Goal: Information Seeking & Learning: Find contact information

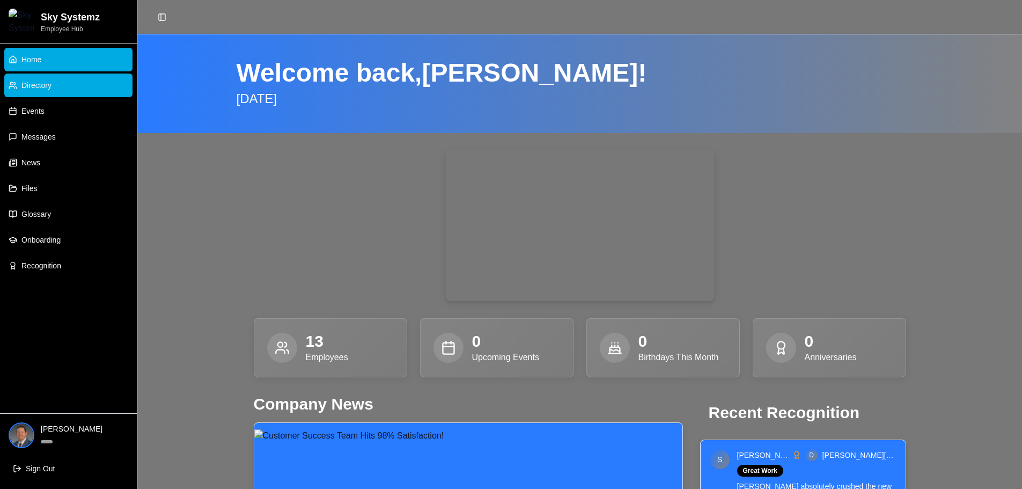
click at [65, 87] on link "Directory" at bounding box center [68, 86] width 128 height 24
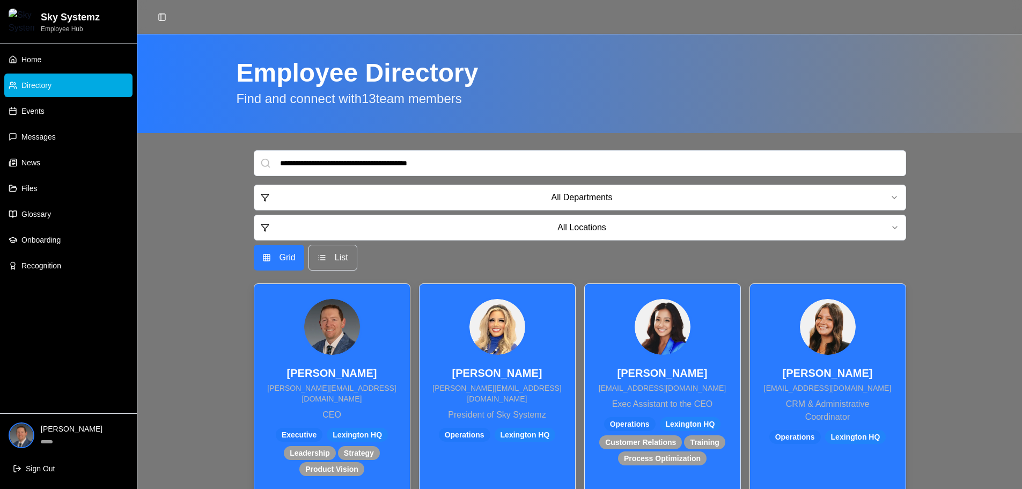
click at [310, 314] on img at bounding box center [332, 327] width 56 height 56
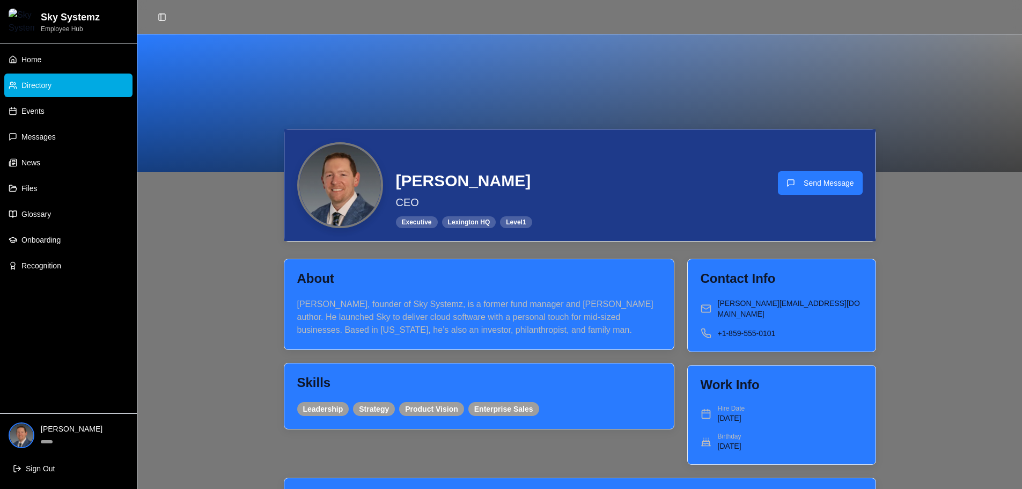
click at [53, 92] on link "Directory" at bounding box center [68, 86] width 128 height 24
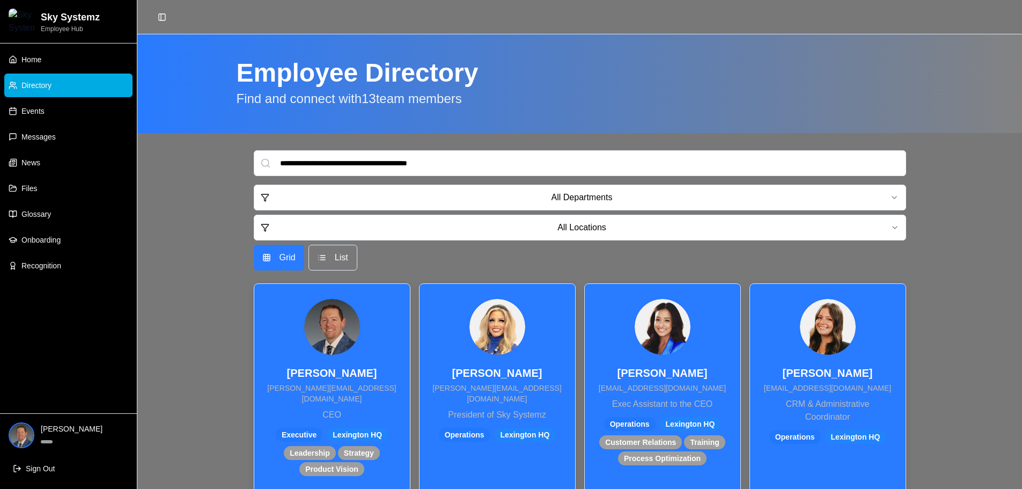
click at [652, 327] on img at bounding box center [663, 327] width 56 height 56
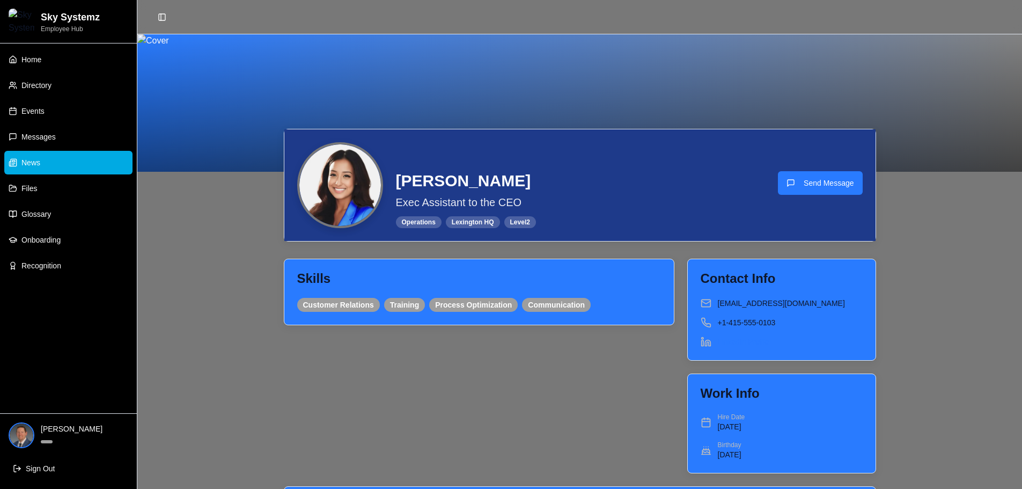
click at [65, 160] on link "News" at bounding box center [68, 163] width 128 height 24
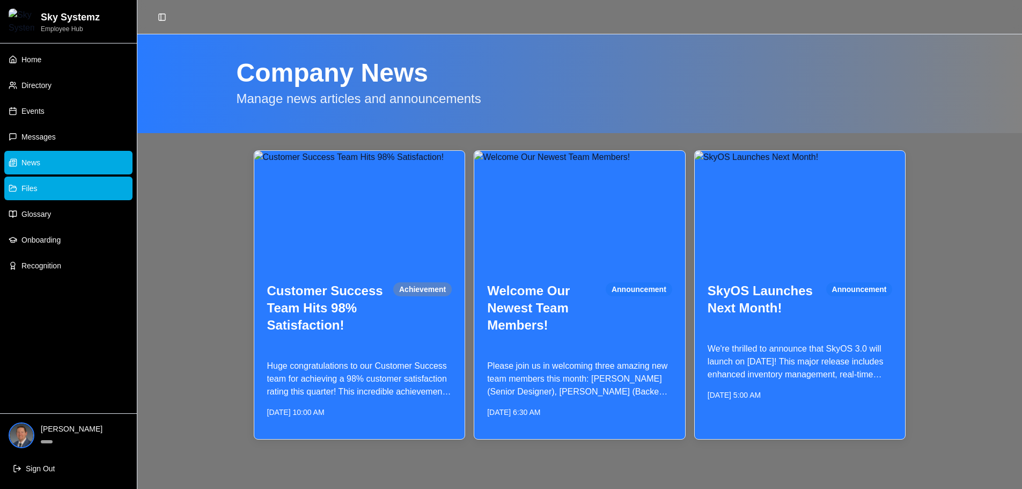
click at [62, 187] on link "Files" at bounding box center [68, 189] width 128 height 24
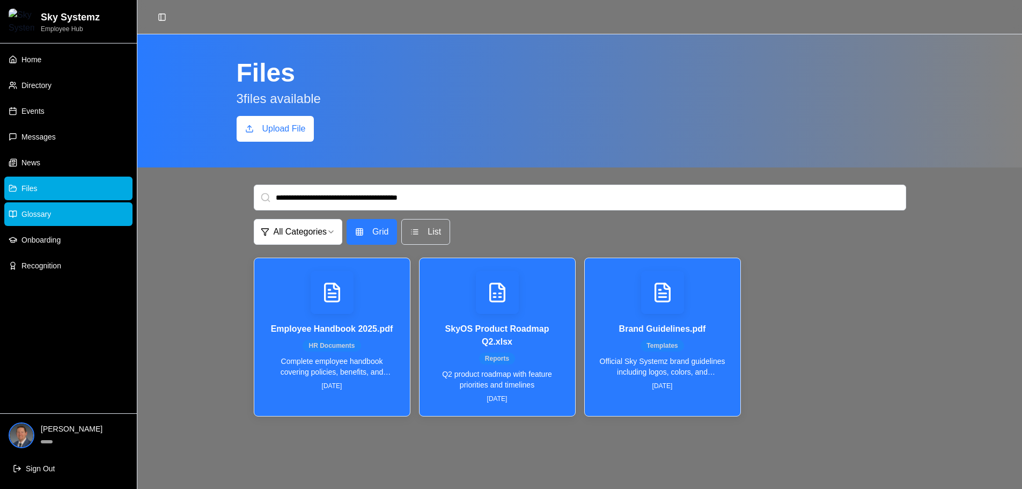
click at [60, 213] on link "Glossary" at bounding box center [68, 214] width 128 height 24
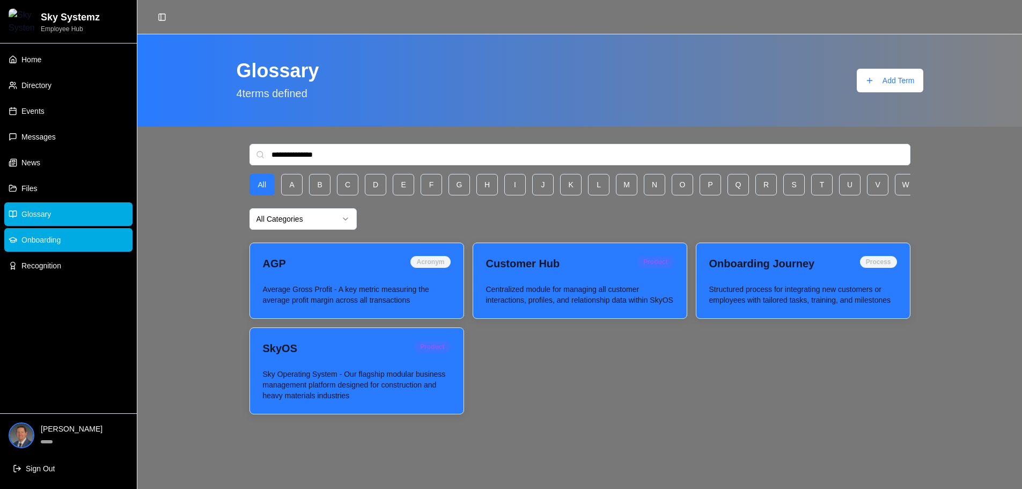
click at [54, 237] on span "Onboarding" at bounding box center [40, 239] width 39 height 11
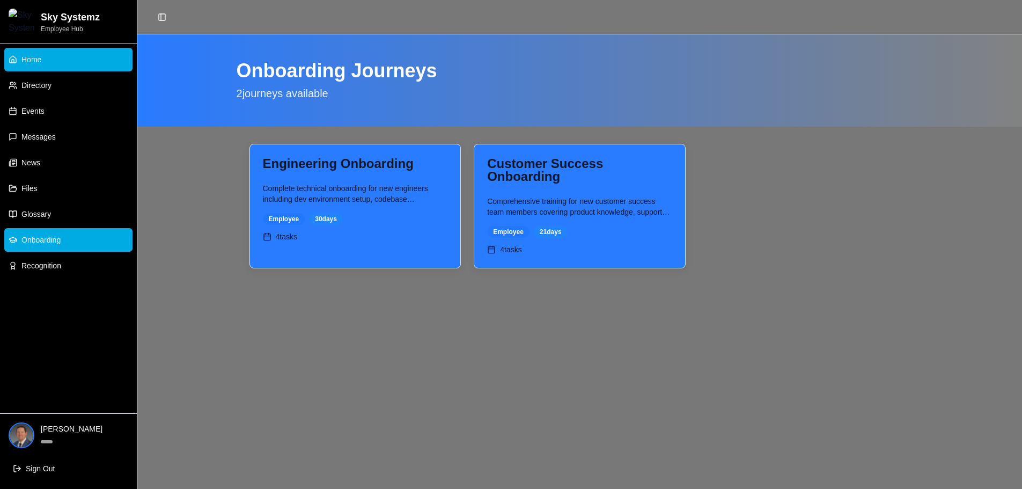
click at [86, 60] on link "Home" at bounding box center [68, 60] width 128 height 24
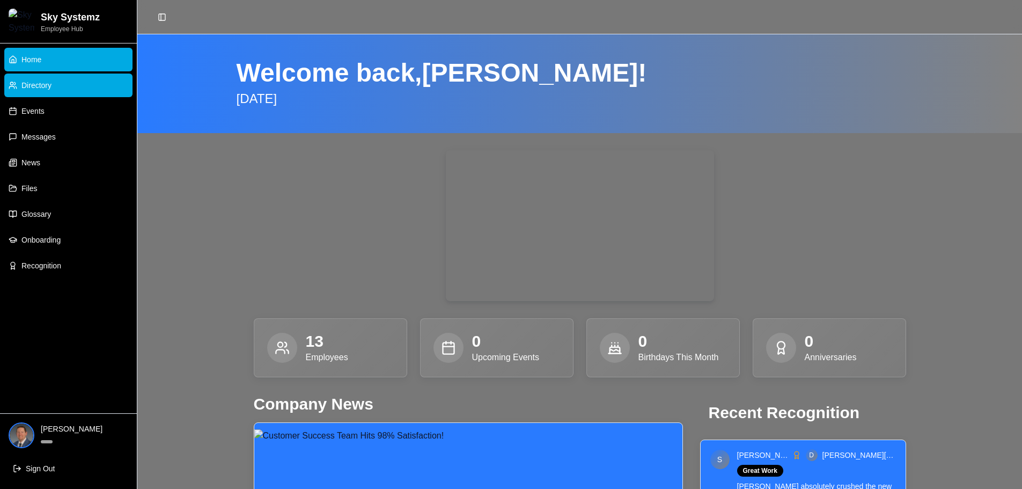
click at [85, 83] on link "Directory" at bounding box center [68, 86] width 128 height 24
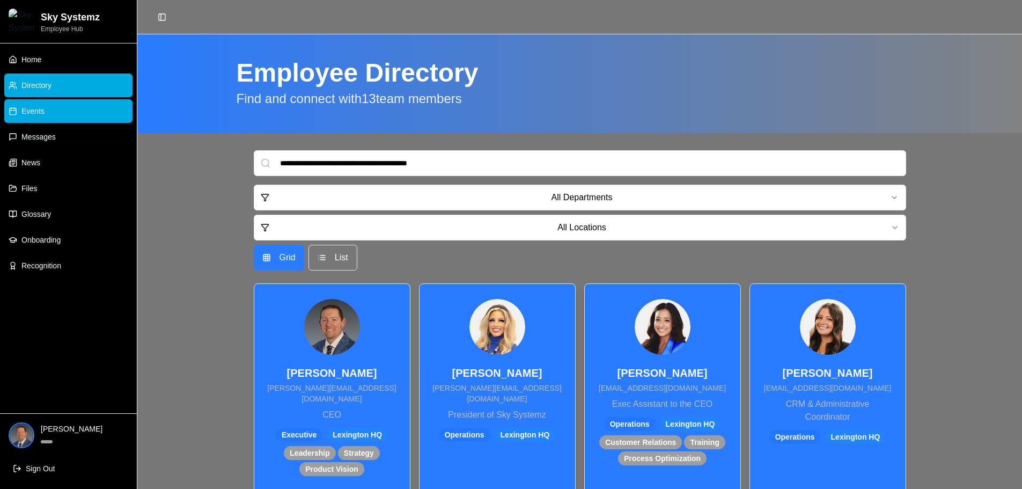
click at [71, 111] on link "Events" at bounding box center [68, 111] width 128 height 24
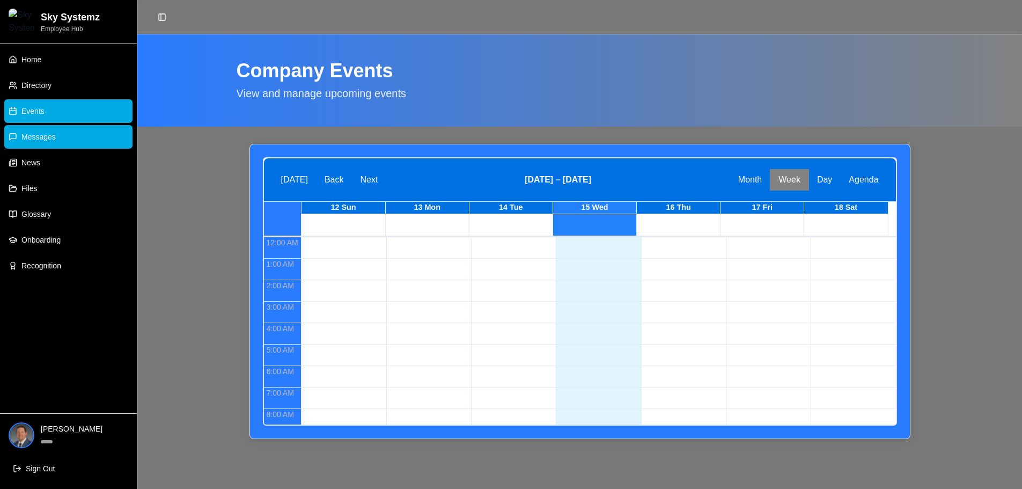
click at [67, 143] on link "Messages" at bounding box center [68, 137] width 128 height 24
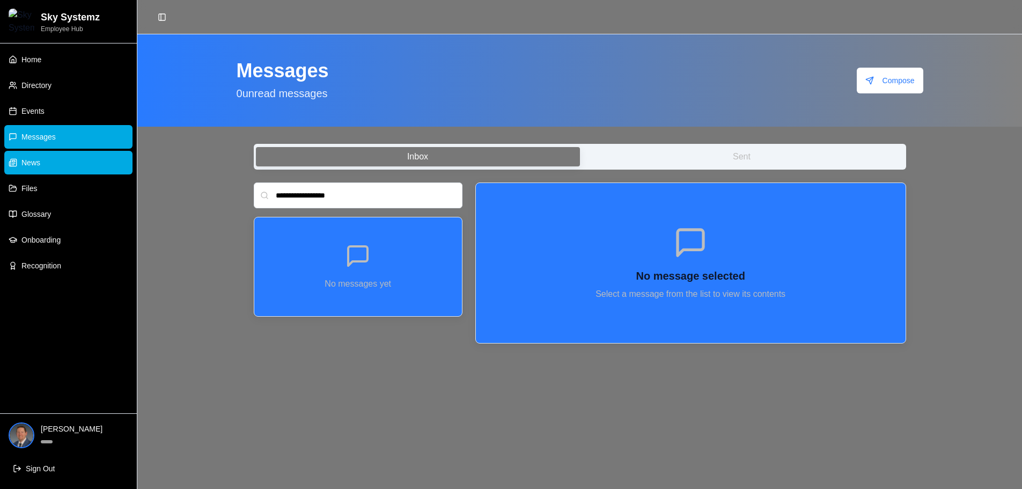
click at [66, 158] on link "News" at bounding box center [68, 163] width 128 height 24
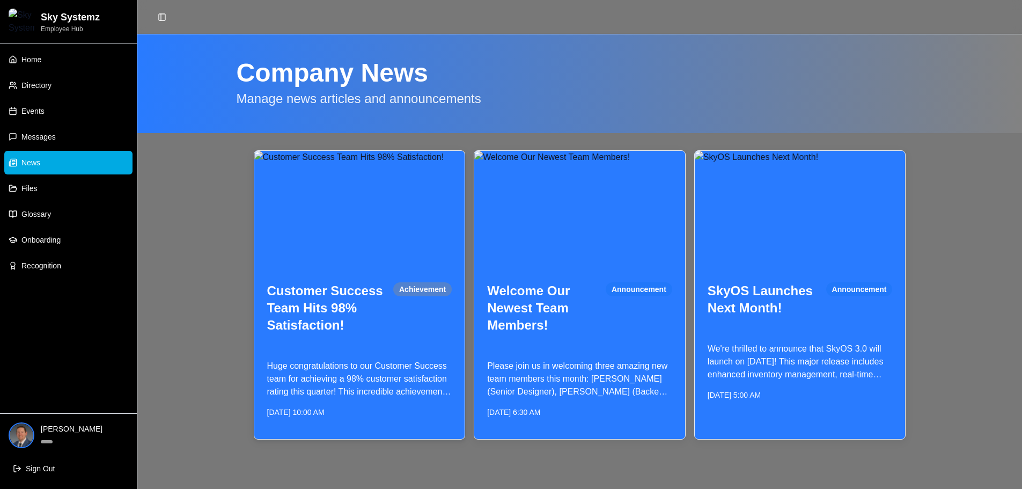
click at [362, 364] on p "Huge congratulations to our Customer Success team for achieving a 98% customer …" at bounding box center [359, 378] width 185 height 39
click at [45, 189] on link "Files" at bounding box center [68, 189] width 128 height 24
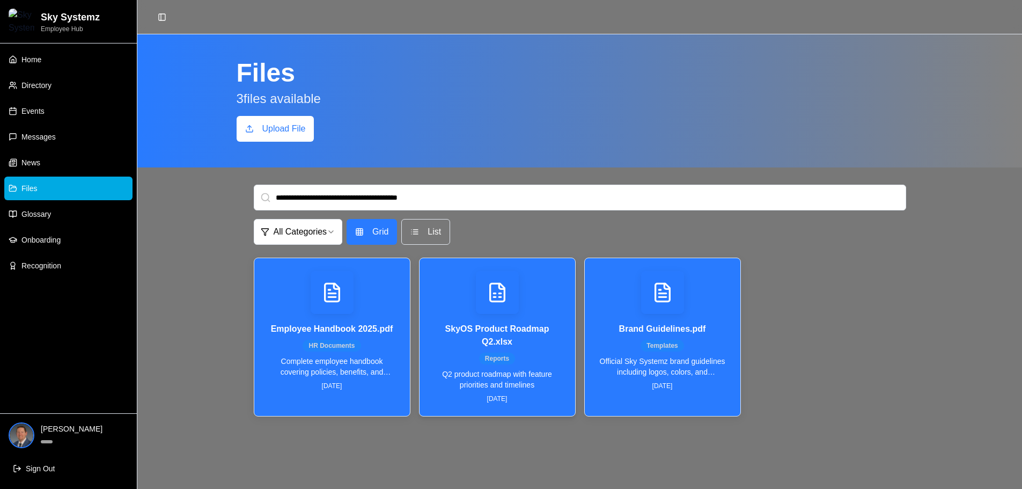
click at [460, 396] on p "Apr 1, 2025" at bounding box center [497, 398] width 130 height 9
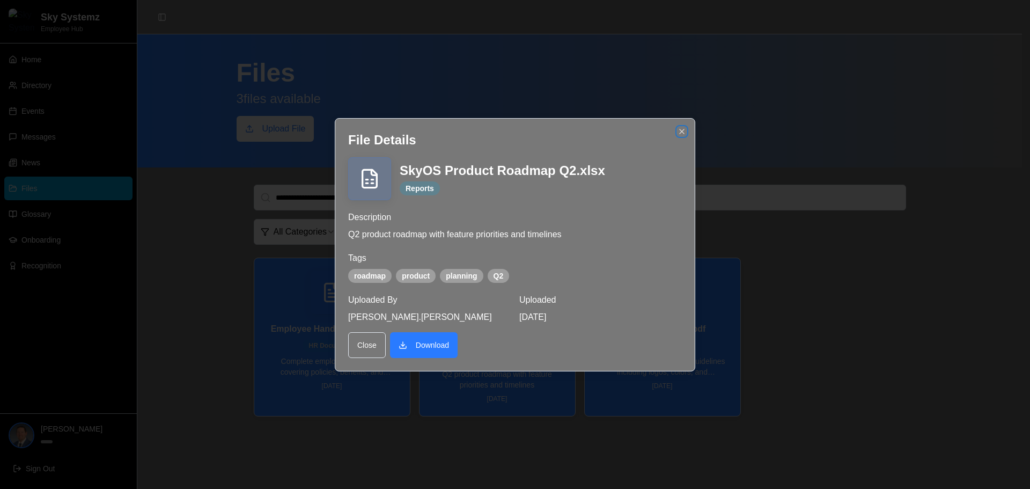
click at [682, 130] on icon "button" at bounding box center [682, 131] width 9 height 9
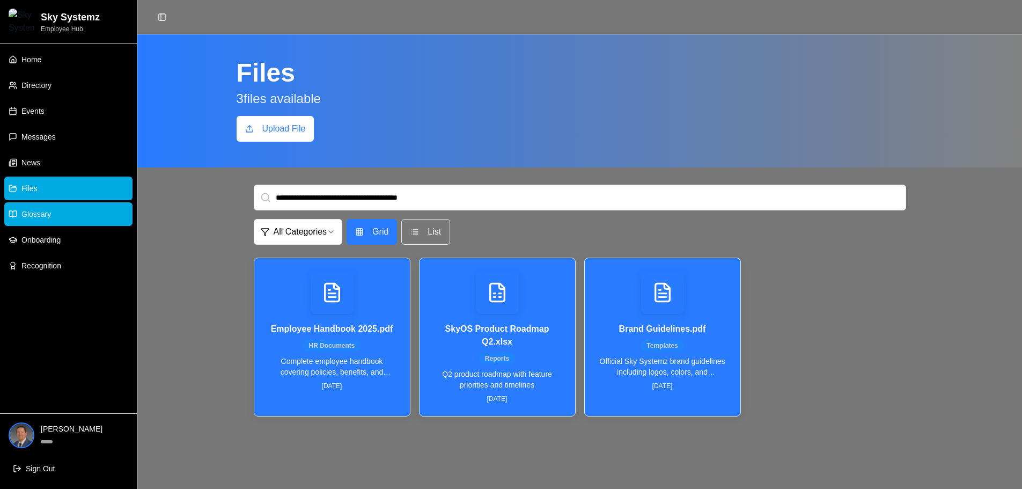
click at [50, 224] on link "Glossary" at bounding box center [68, 214] width 128 height 24
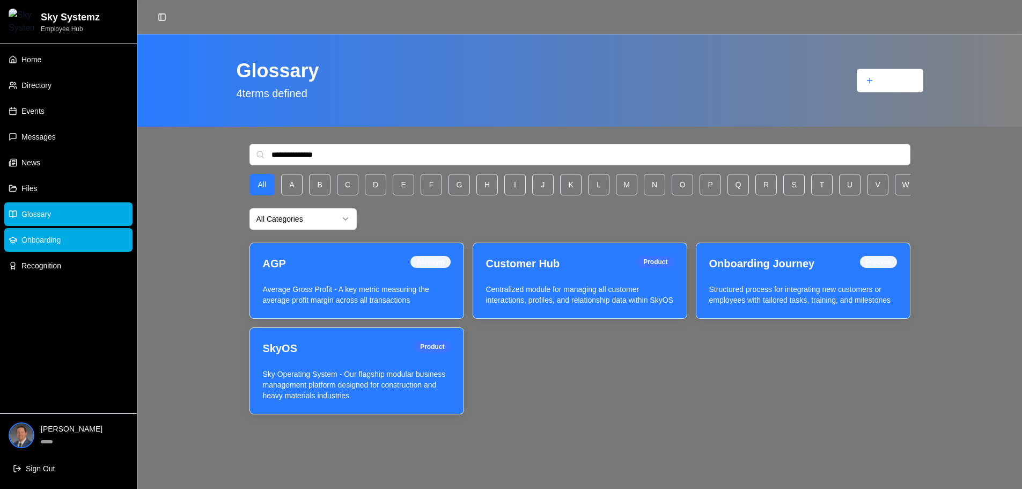
click at [74, 236] on link "Onboarding" at bounding box center [68, 240] width 128 height 24
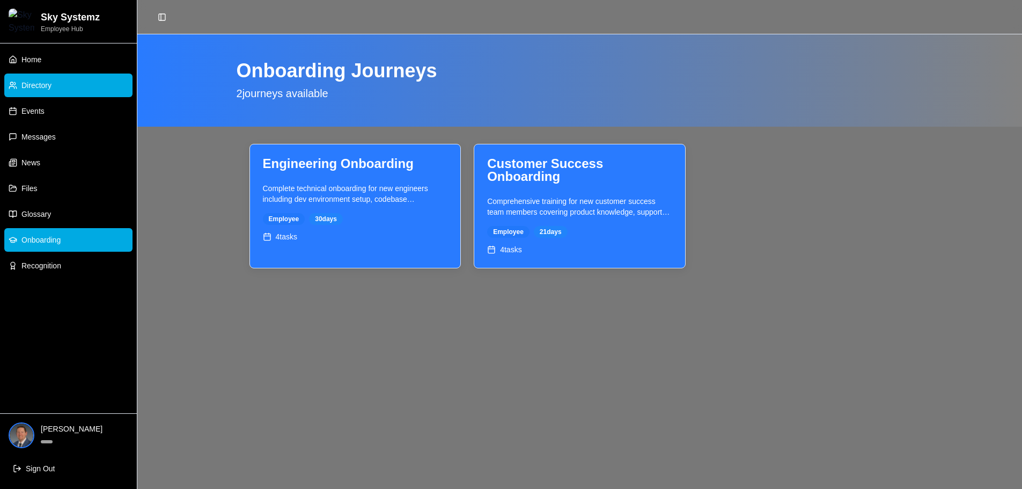
click at [43, 89] on span "Directory" at bounding box center [36, 85] width 30 height 11
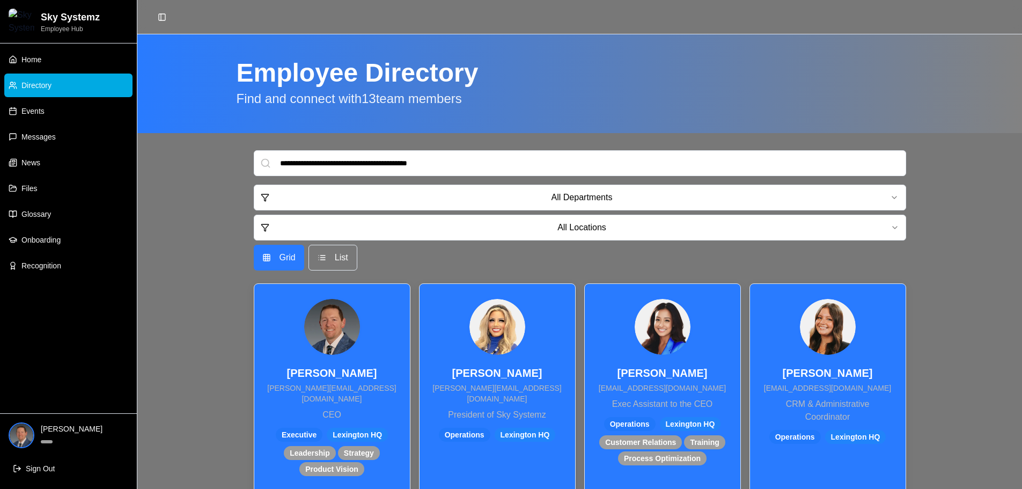
click at [502, 325] on img at bounding box center [497, 327] width 56 height 56
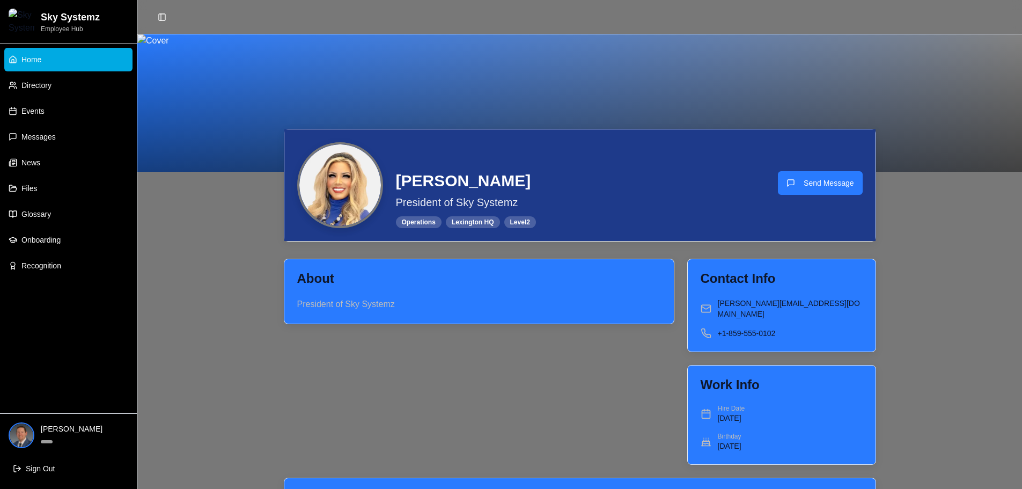
click at [36, 63] on span "Home" at bounding box center [31, 59] width 20 height 11
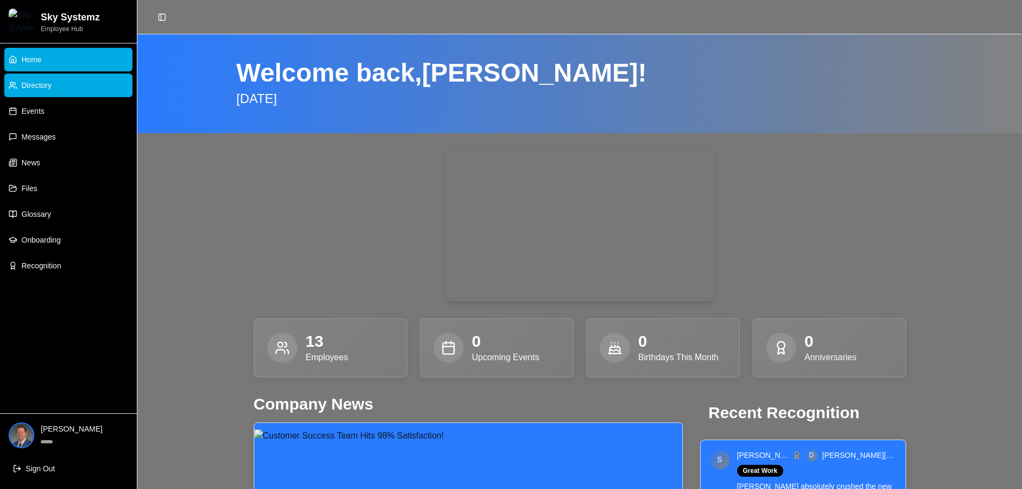
click at [45, 88] on span "Directory" at bounding box center [36, 85] width 30 height 11
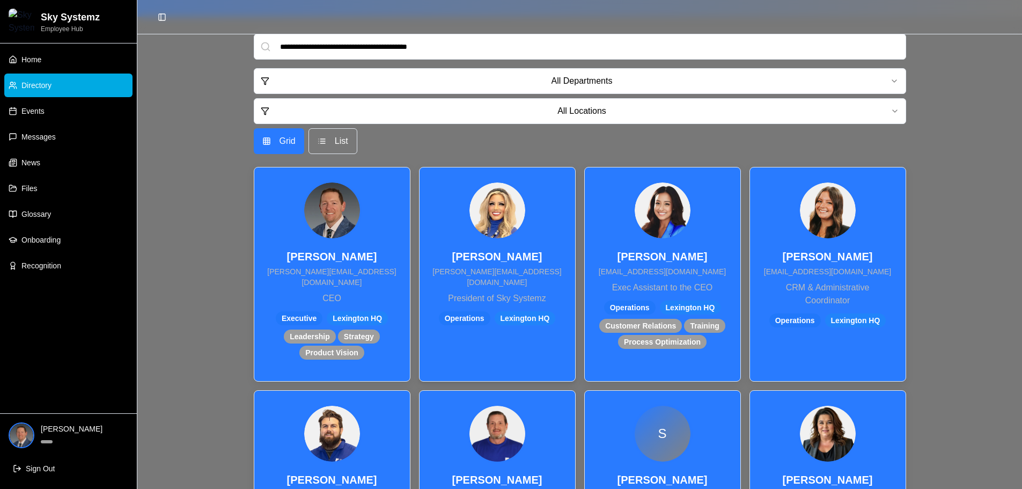
click at [558, 239] on div "Natalie Nichols natalie@skysystemz.com President of Sky Systemz Operations Lexi…" at bounding box center [497, 254] width 130 height 149
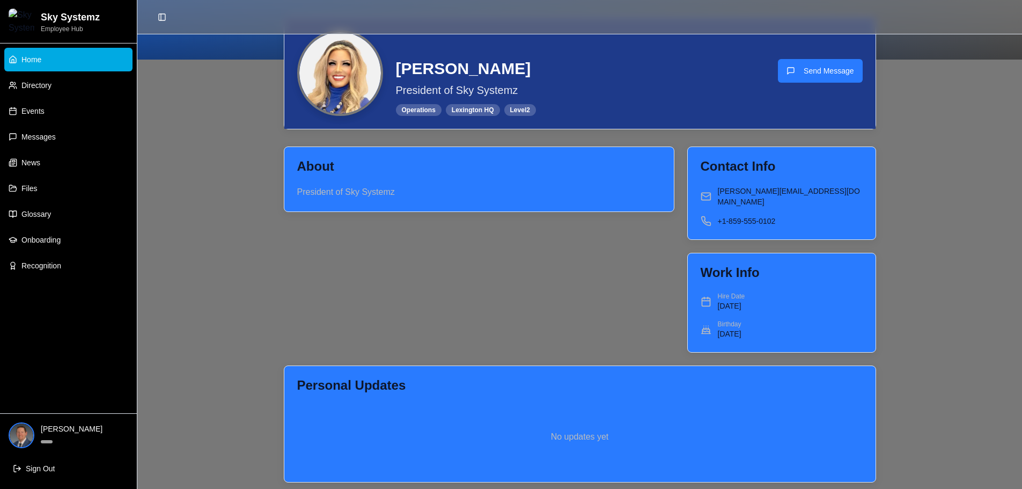
click at [52, 60] on link "Home" at bounding box center [68, 60] width 128 height 24
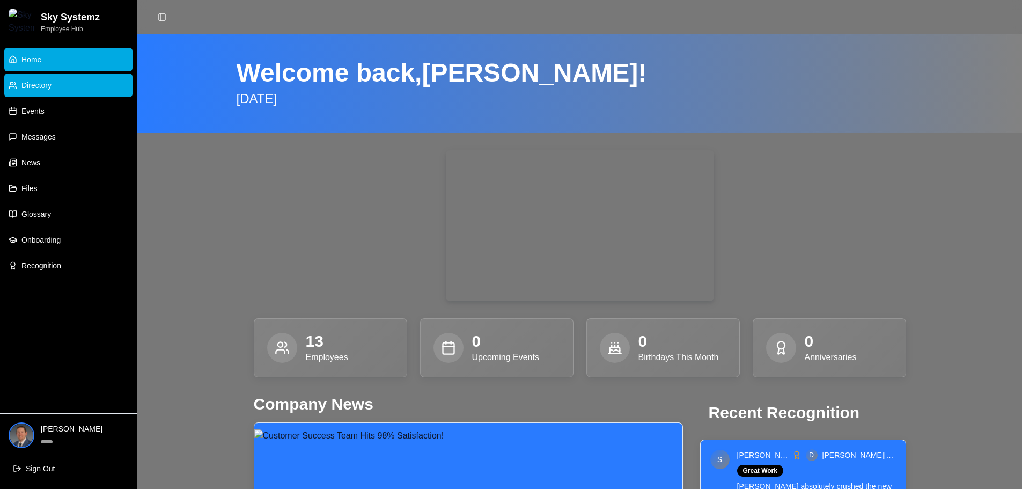
click at [62, 93] on link "Directory" at bounding box center [68, 86] width 128 height 24
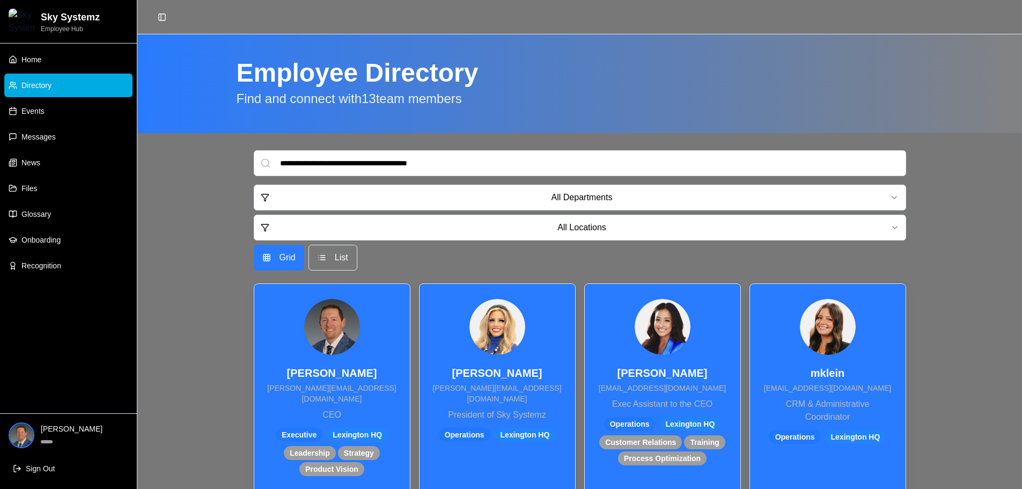
click at [474, 327] on img at bounding box center [497, 327] width 56 height 56
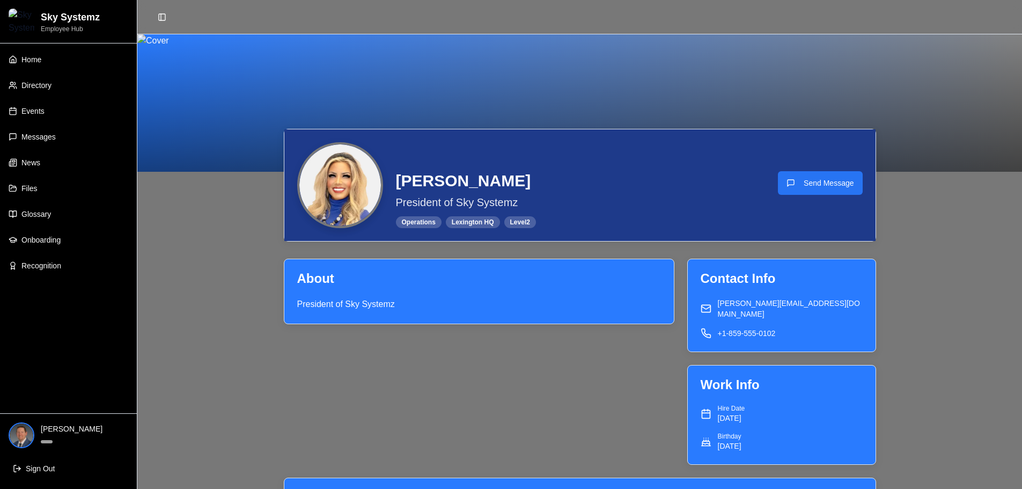
click at [831, 188] on button "Send Message" at bounding box center [820, 183] width 84 height 24
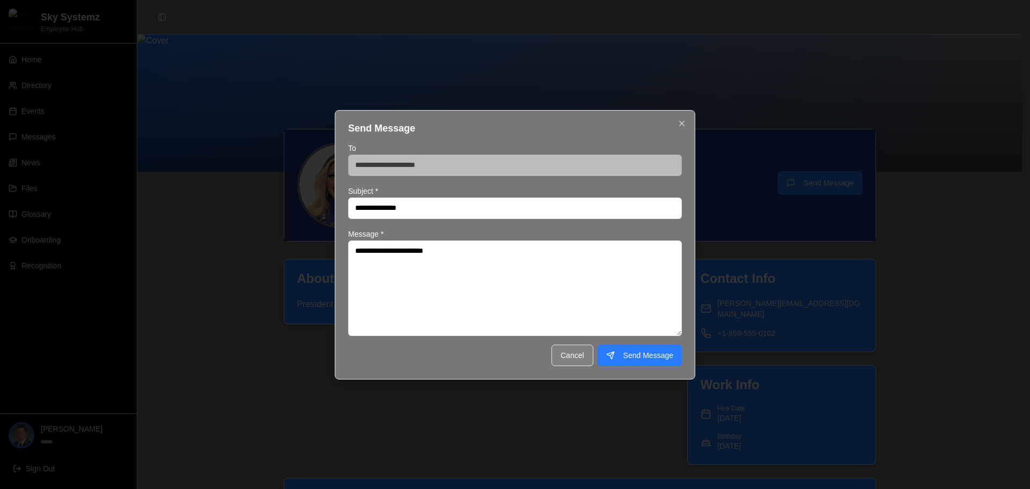
click at [578, 356] on button "Cancel" at bounding box center [573, 354] width 42 height 21
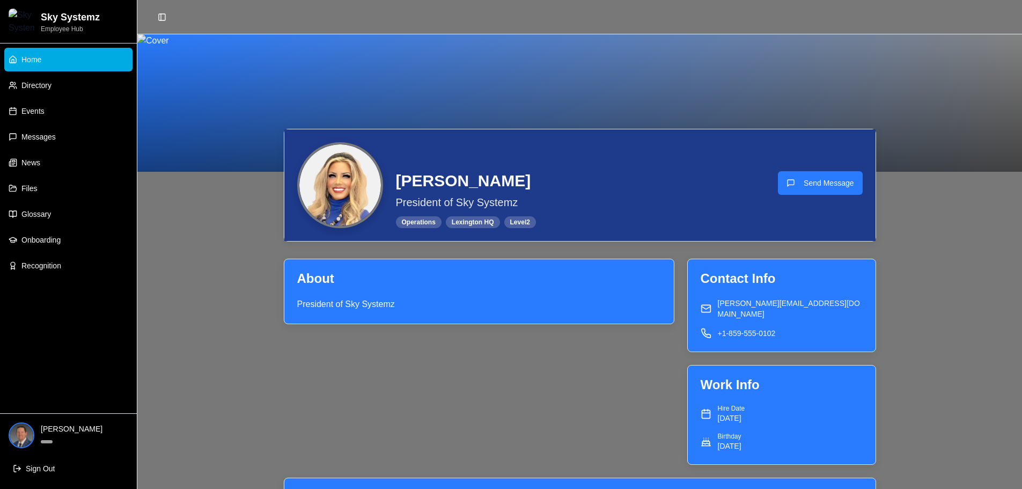
click at [26, 59] on span "Home" at bounding box center [31, 59] width 20 height 11
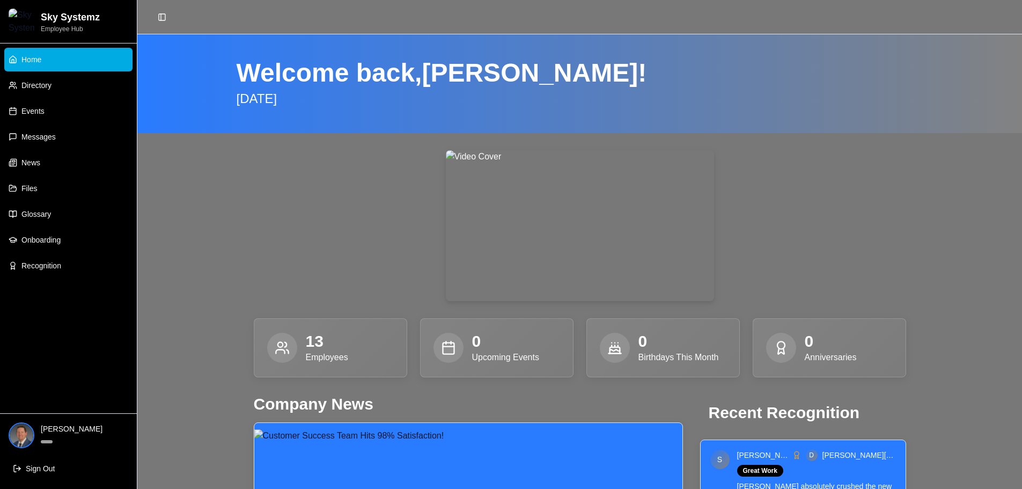
click at [531, 262] on img at bounding box center [580, 225] width 268 height 151
click at [636, 250] on img at bounding box center [580, 225] width 268 height 151
click at [725, 238] on div at bounding box center [580, 225] width 652 height 151
click at [613, 229] on img at bounding box center [580, 225] width 268 height 151
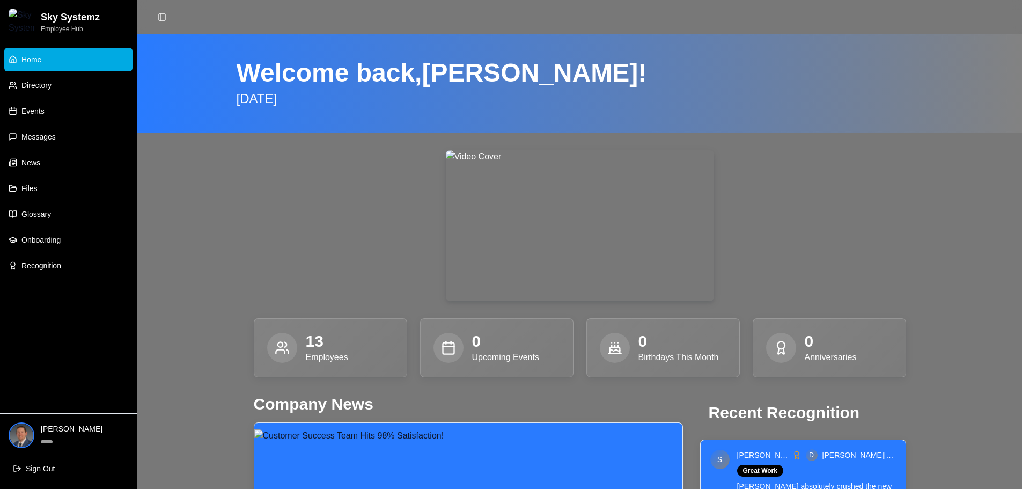
click at [613, 229] on img at bounding box center [580, 225] width 268 height 151
click at [465, 246] on img at bounding box center [580, 225] width 268 height 151
click at [593, 243] on img at bounding box center [580, 225] width 268 height 151
click at [611, 229] on img at bounding box center [580, 225] width 268 height 151
click at [562, 203] on img at bounding box center [580, 225] width 268 height 151
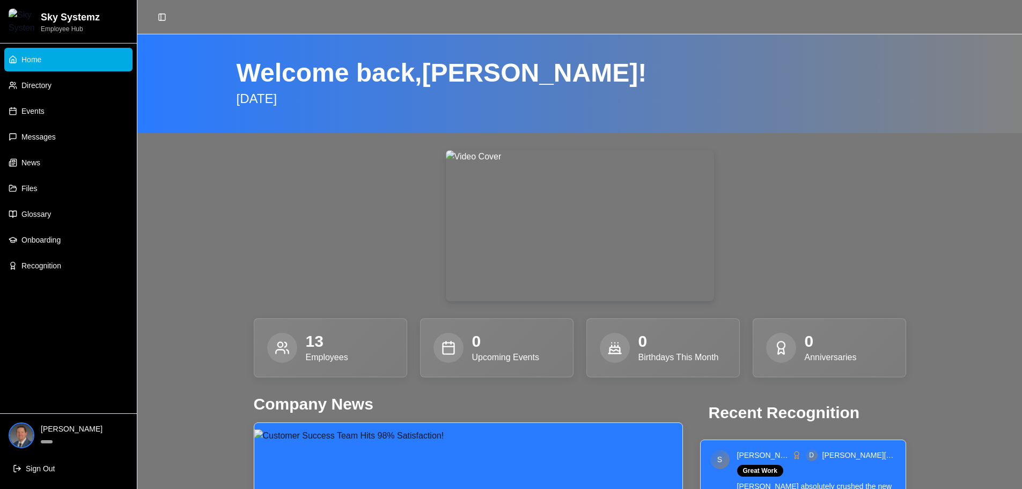
click at [561, 204] on img at bounding box center [580, 225] width 268 height 151
drag, startPoint x: 561, startPoint y: 205, endPoint x: 543, endPoint y: 216, distance: 20.0
click at [560, 206] on img at bounding box center [580, 225] width 268 height 151
drag, startPoint x: 608, startPoint y: 279, endPoint x: 638, endPoint y: 275, distance: 30.3
click at [609, 279] on img at bounding box center [580, 225] width 268 height 151
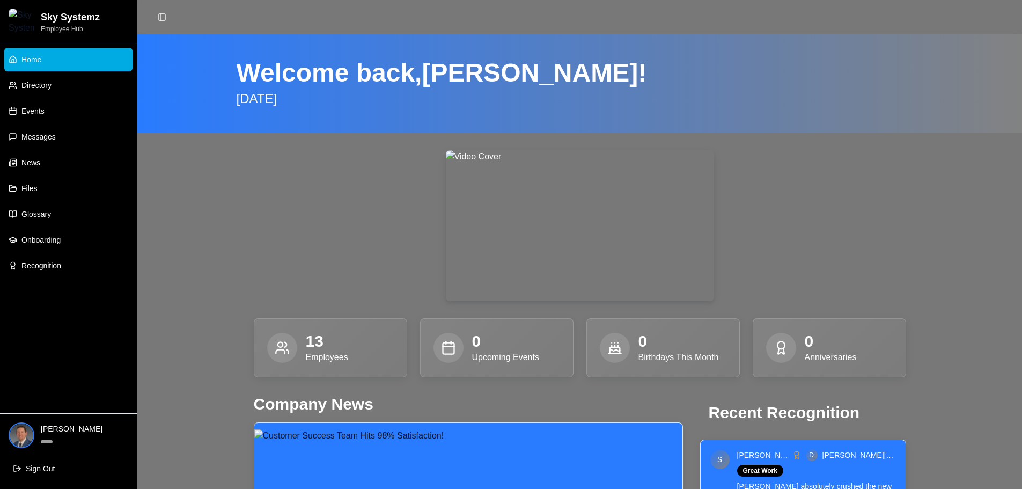
drag, startPoint x: 638, startPoint y: 275, endPoint x: 644, endPoint y: 266, distance: 10.4
click at [638, 274] on img at bounding box center [580, 225] width 268 height 151
drag, startPoint x: 646, startPoint y: 266, endPoint x: 649, endPoint y: 258, distance: 8.0
click at [646, 265] on img at bounding box center [580, 225] width 268 height 151
click at [605, 200] on img at bounding box center [580, 225] width 268 height 151
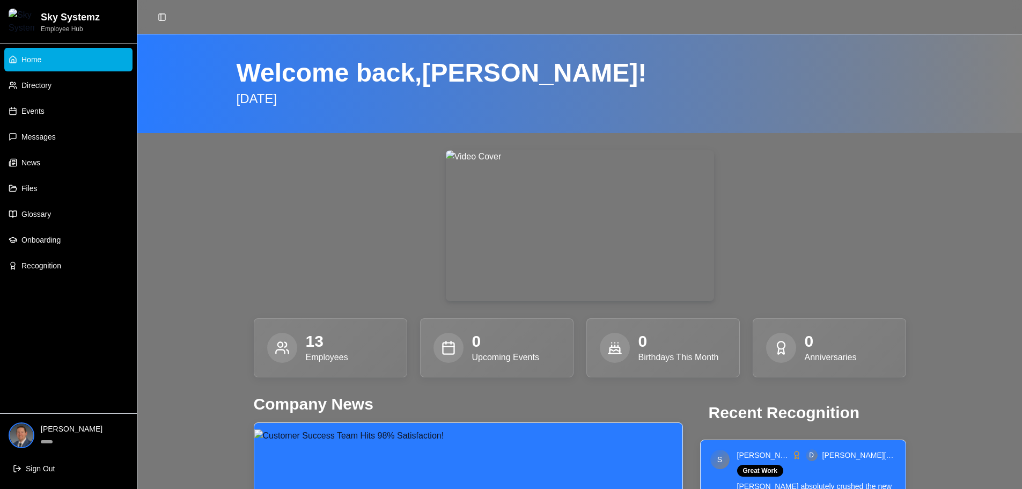
drag, startPoint x: 491, startPoint y: 193, endPoint x: 438, endPoint y: 190, distance: 52.6
click at [490, 193] on img at bounding box center [580, 225] width 268 height 151
click at [437, 190] on div at bounding box center [580, 225] width 652 height 151
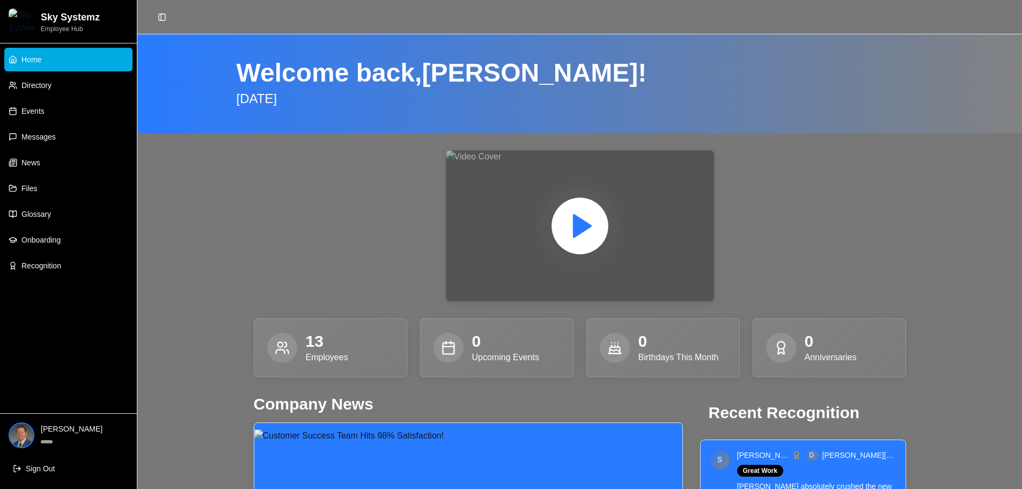
click at [577, 228] on polygon at bounding box center [582, 225] width 17 height 21
